Goal: Information Seeking & Learning: Understand process/instructions

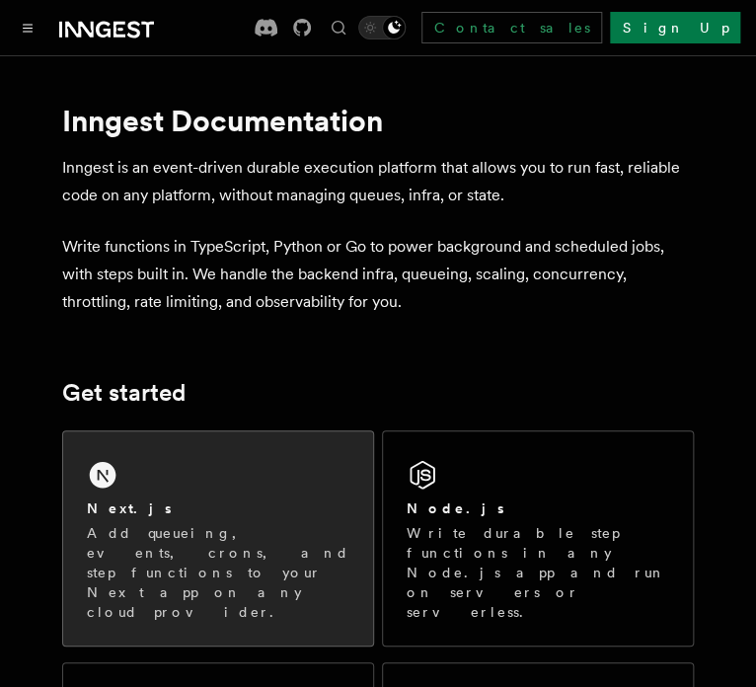
click at [243, 488] on div "Next.js Add queueing, events, crons, and step functions to your Next app on any…" at bounding box center [218, 538] width 310 height 214
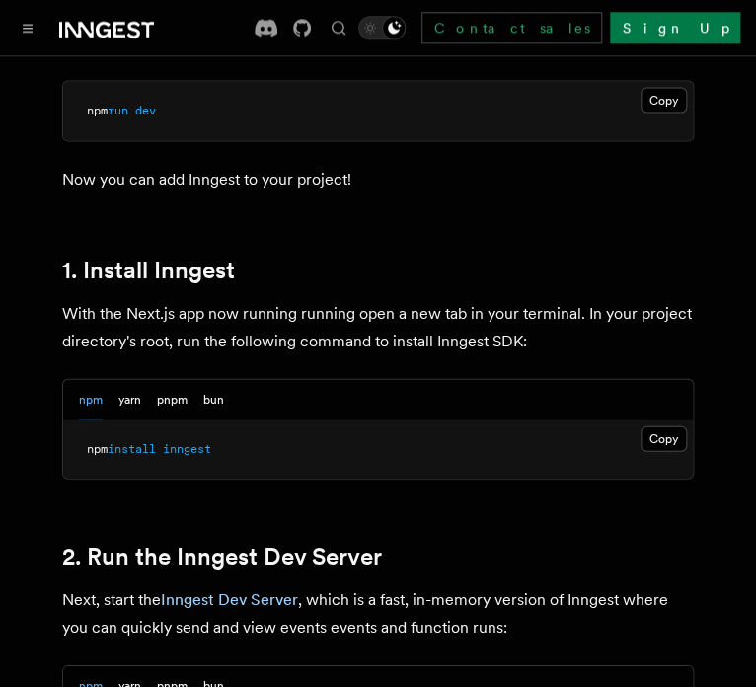
scroll to position [1042, 0]
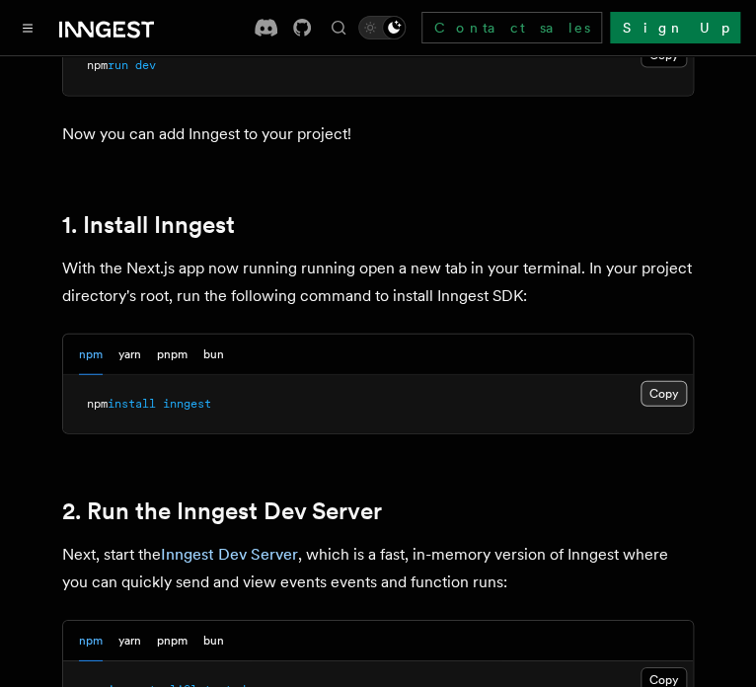
click at [642, 381] on button "Copy Copied" at bounding box center [664, 394] width 46 height 26
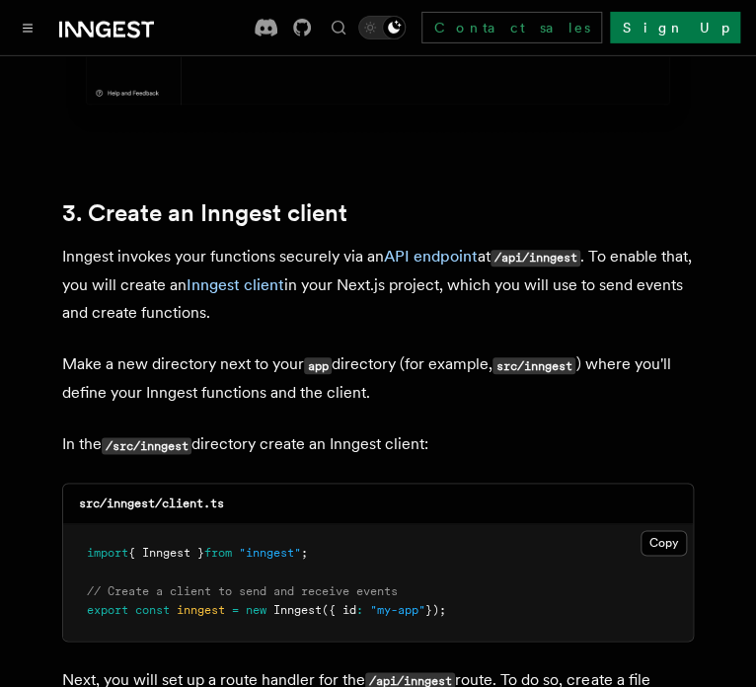
scroll to position [2293, 0]
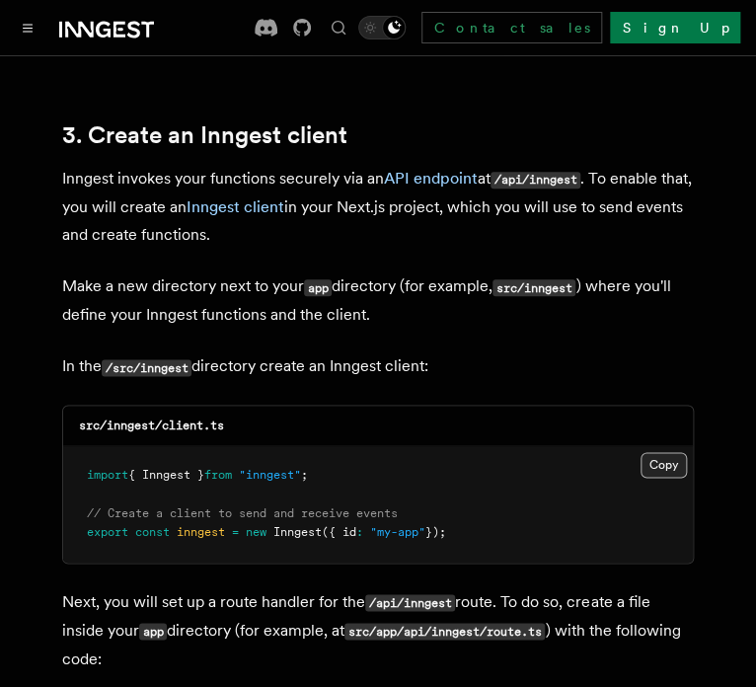
click at [669, 452] on button "Copy Copied" at bounding box center [664, 465] width 46 height 26
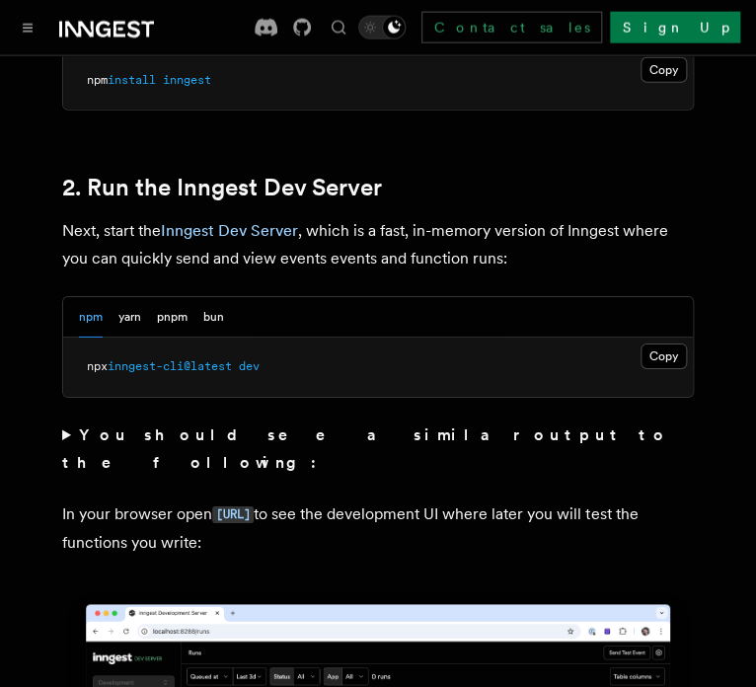
scroll to position [1354, 0]
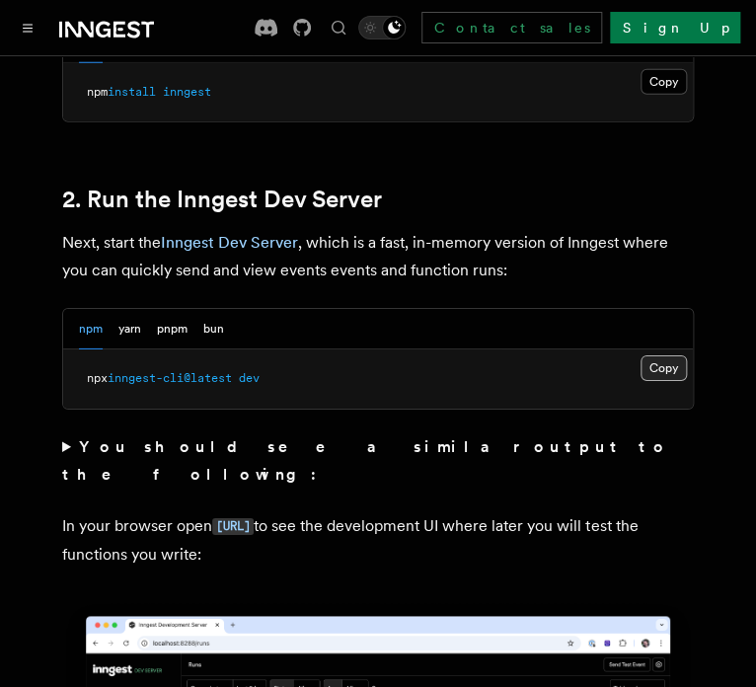
click at [654, 355] on button "Copy Copied" at bounding box center [664, 368] width 46 height 26
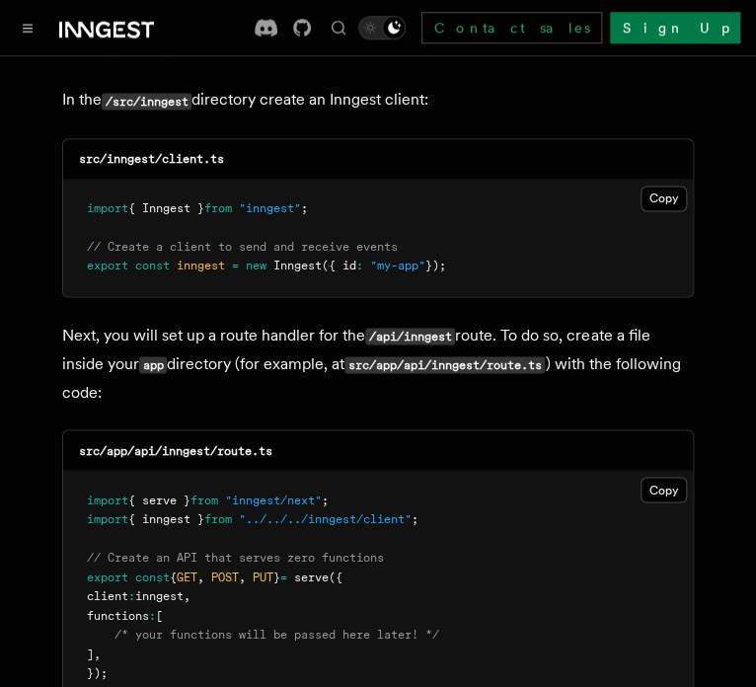
scroll to position [2606, 0]
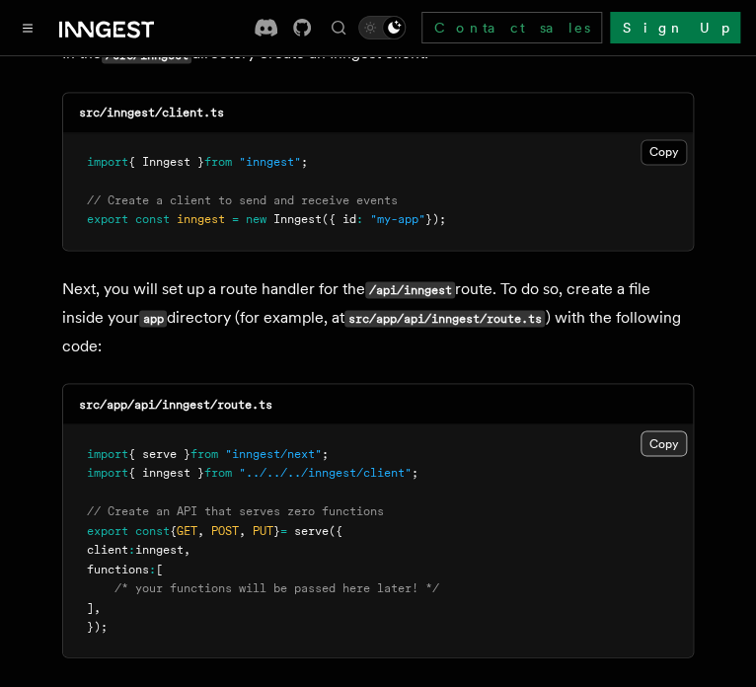
click at [649, 430] on button "Copy Copied" at bounding box center [664, 443] width 46 height 26
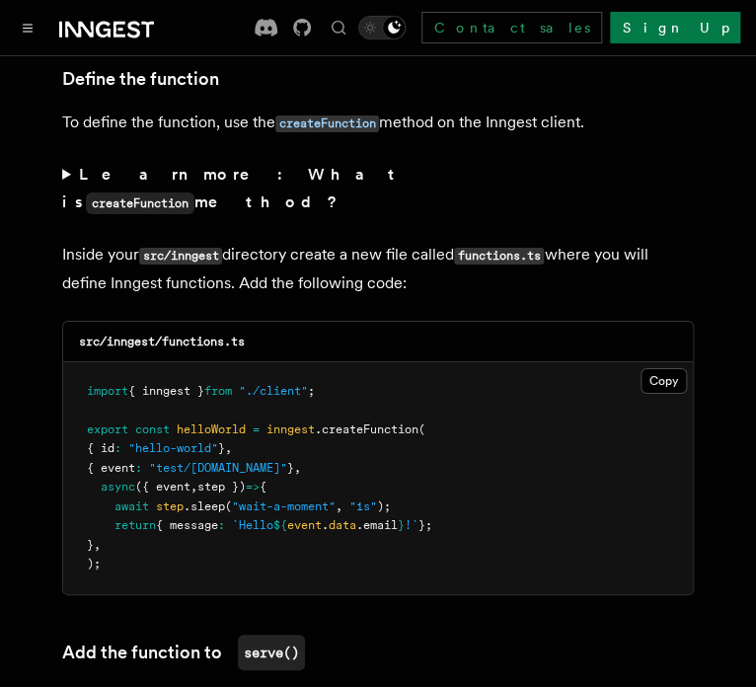
scroll to position [3439, 0]
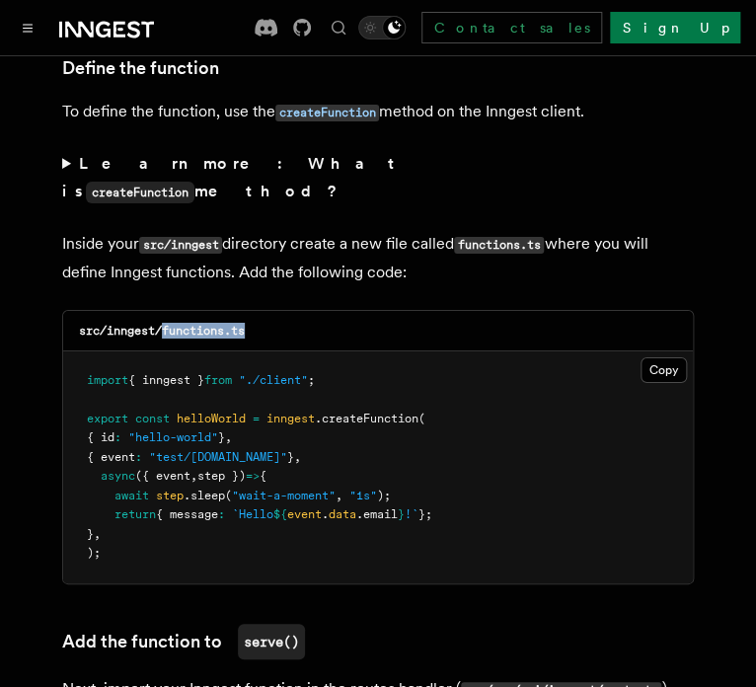
drag, startPoint x: 251, startPoint y: 251, endPoint x: 167, endPoint y: 254, distance: 84.0
click at [167, 311] on div "src/inngest/functions.ts" at bounding box center [378, 331] width 630 height 40
copy code "functions.ts"
click at [656, 357] on button "Copy Copied" at bounding box center [664, 370] width 46 height 26
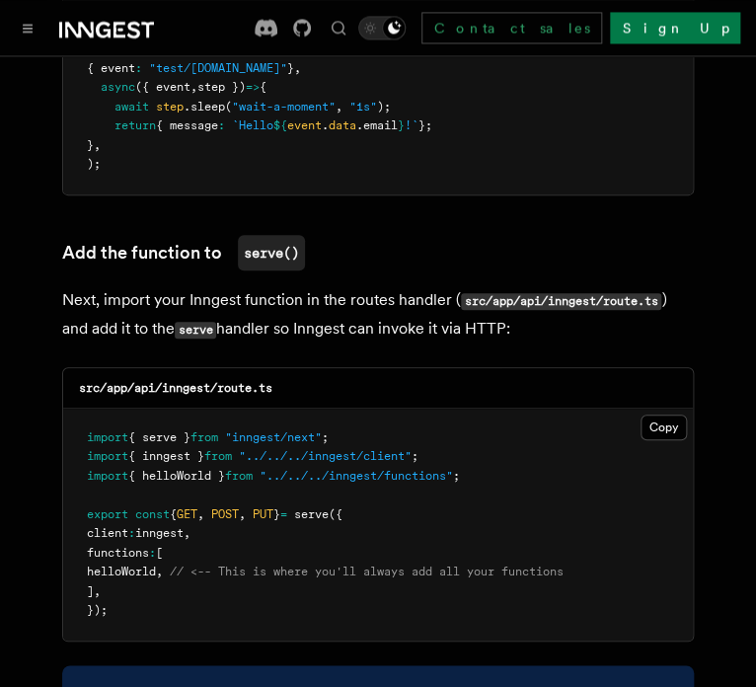
scroll to position [3857, 0]
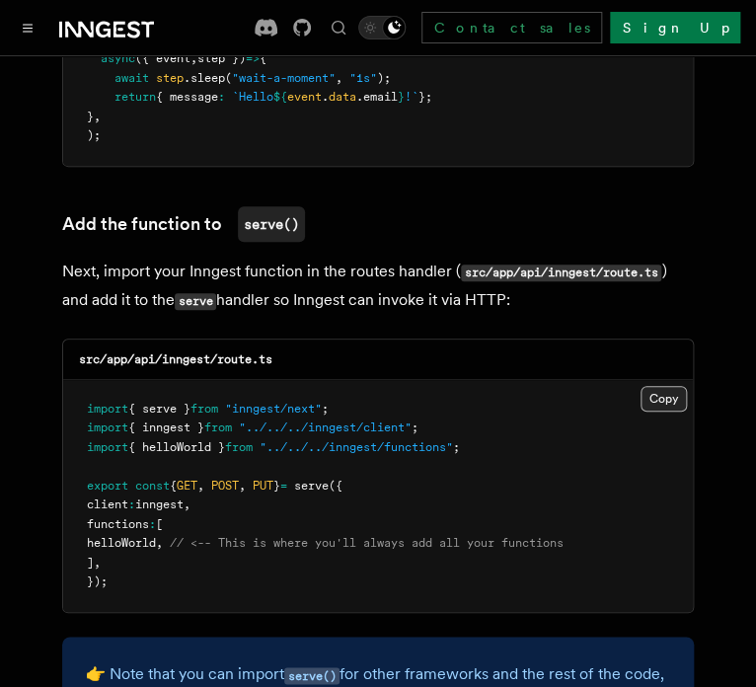
click at [671, 386] on button "Copy Copied" at bounding box center [664, 399] width 46 height 26
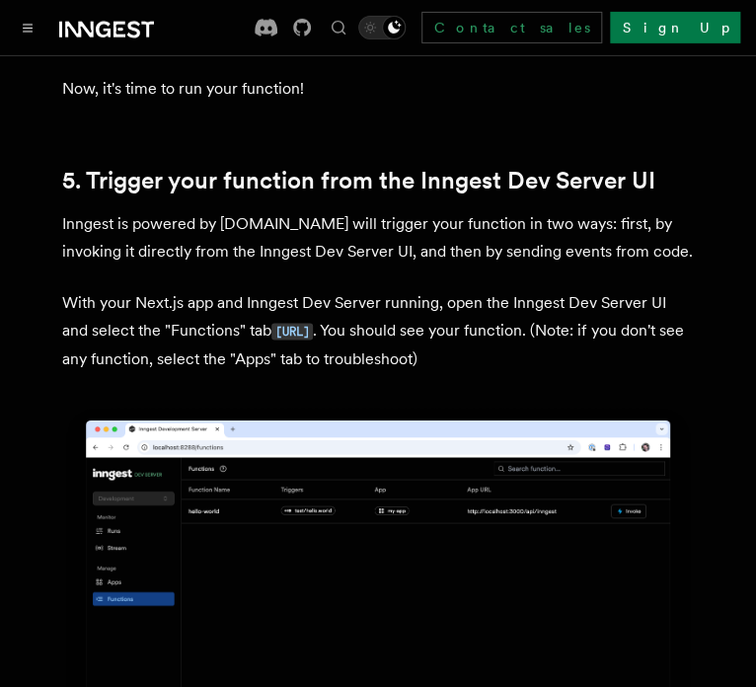
scroll to position [4691, 0]
